Goal: Check status

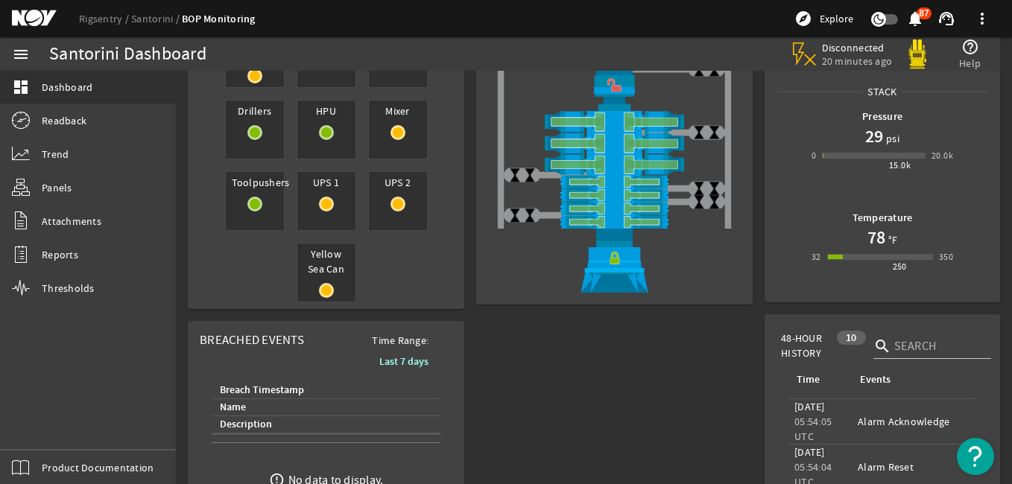
scroll to position [361, 0]
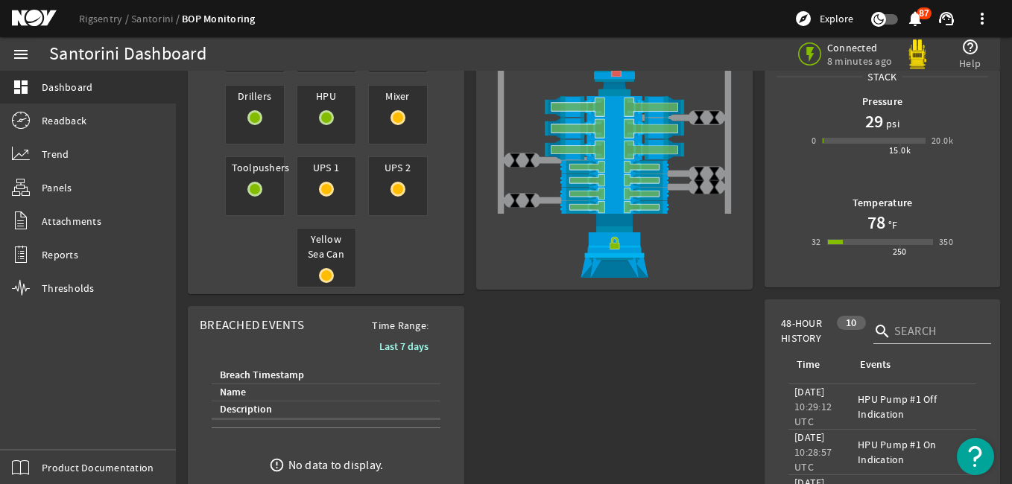
click at [657, 66] on div "Connected 8 minutes ago help_outline Help" at bounding box center [740, 54] width 495 height 34
